Goal: Check status

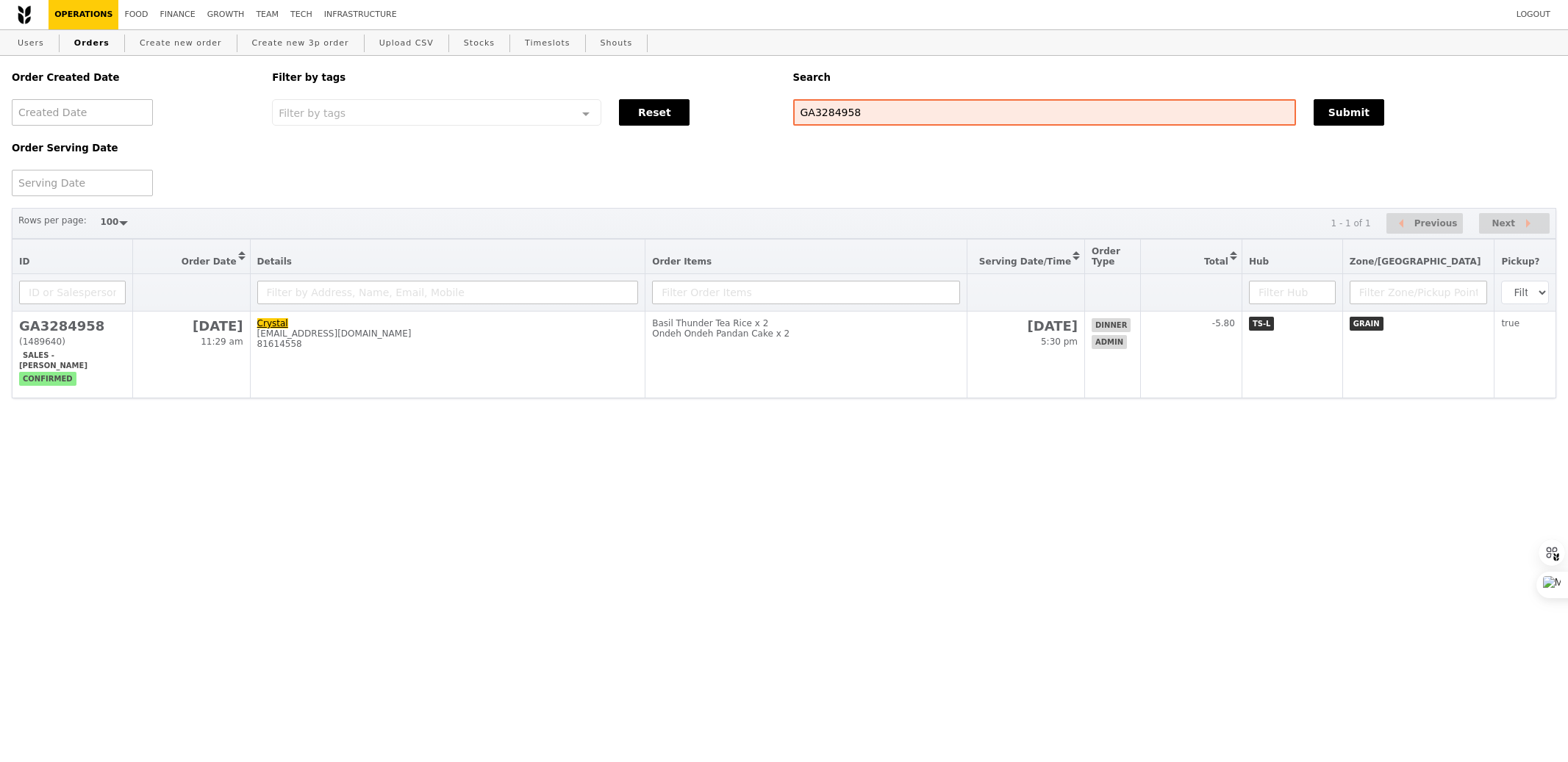
select select "100"
click at [809, 115] on input "GA3284958" at bounding box center [1044, 113] width 503 height 27
type input "recordedfuture"
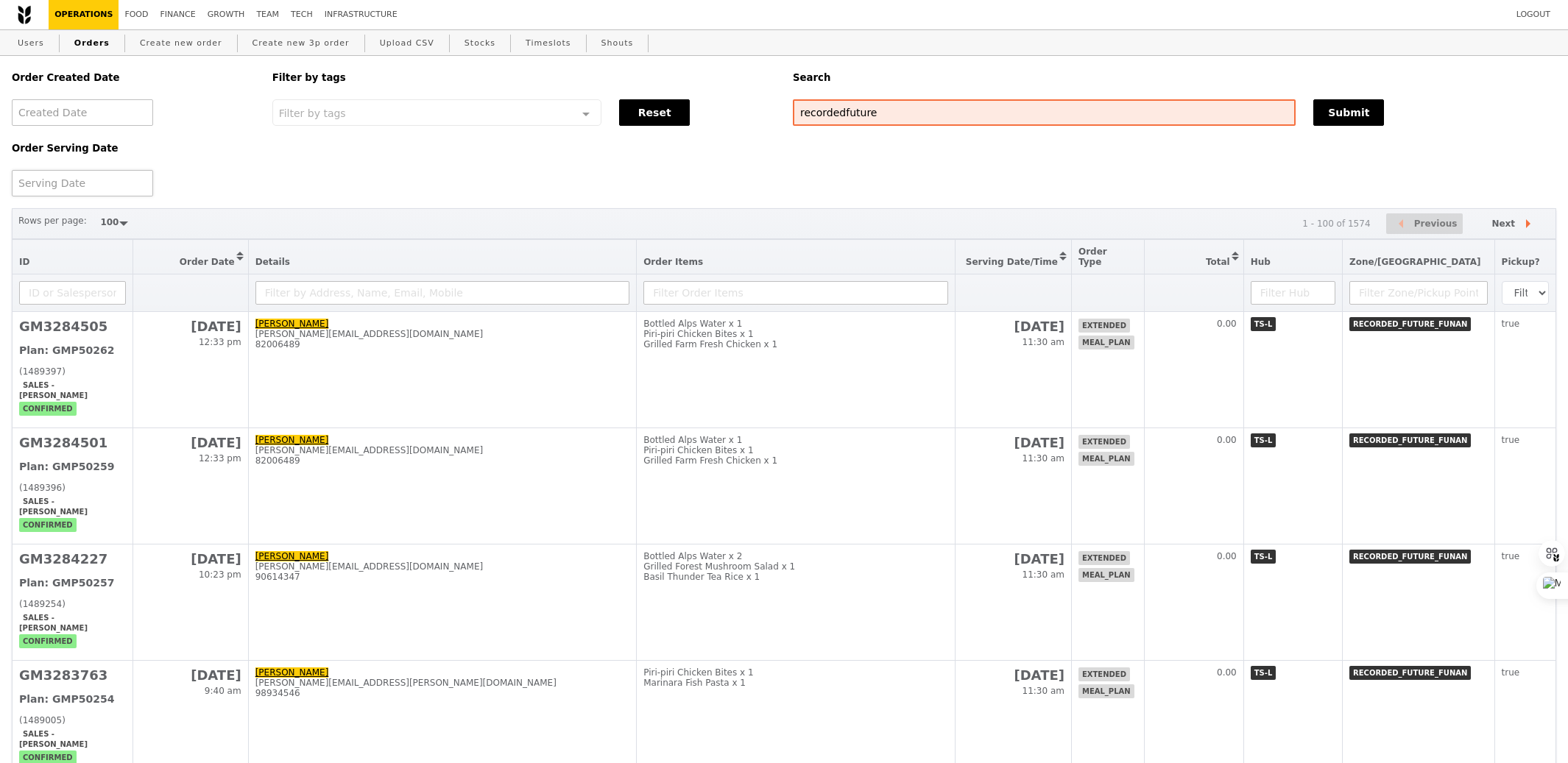
click at [95, 182] on div at bounding box center [83, 184] width 141 height 27
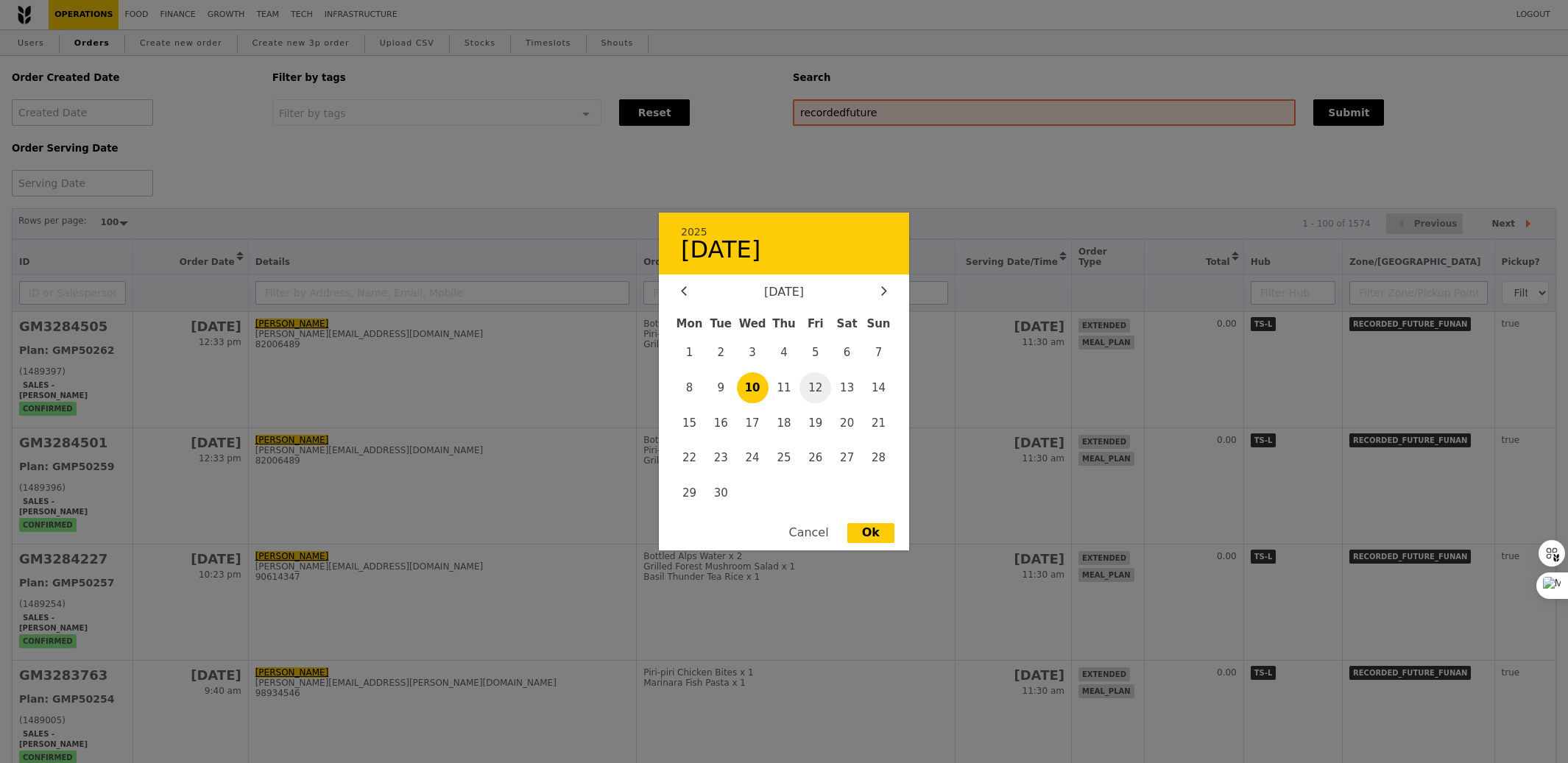
click at [817, 386] on span "12" at bounding box center [815, 388] width 32 height 32
type input "[DATE]"
